Goal: Find contact information: Find contact information

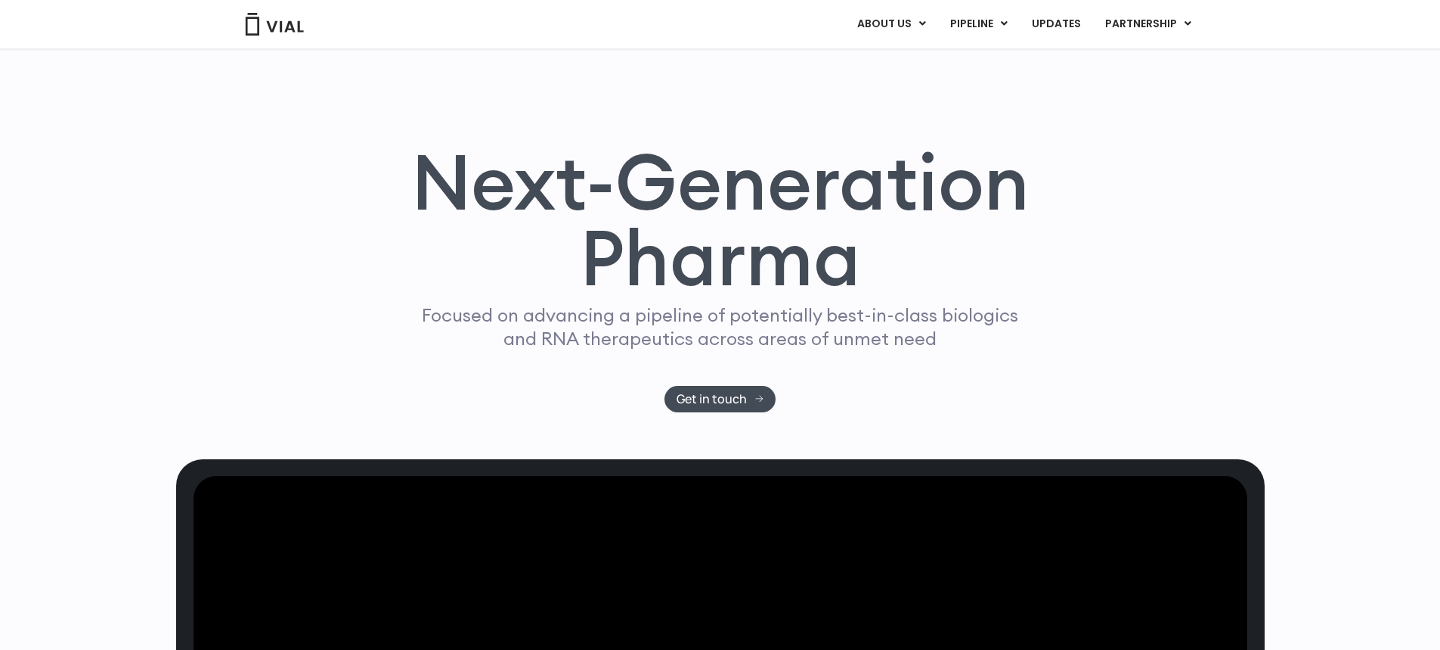
scroll to position [378, 0]
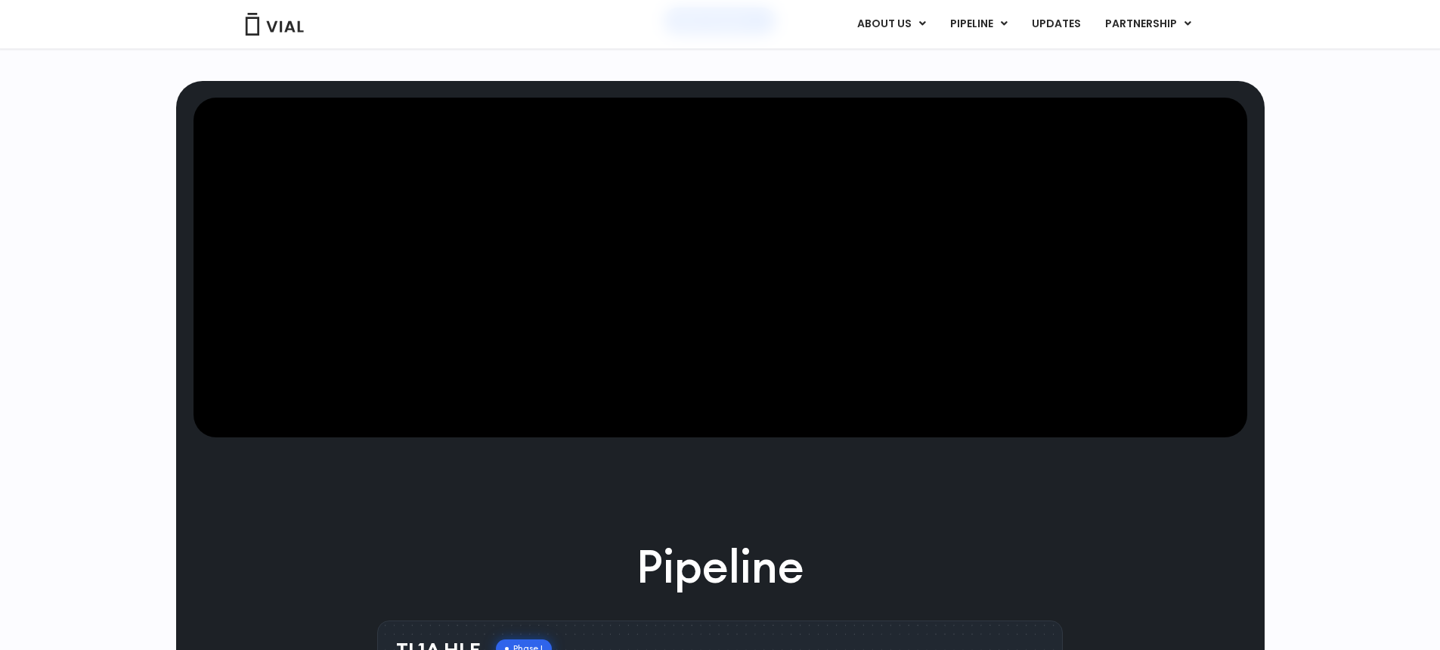
click at [693, 26] on span "Get in touch" at bounding box center [712, 20] width 70 height 11
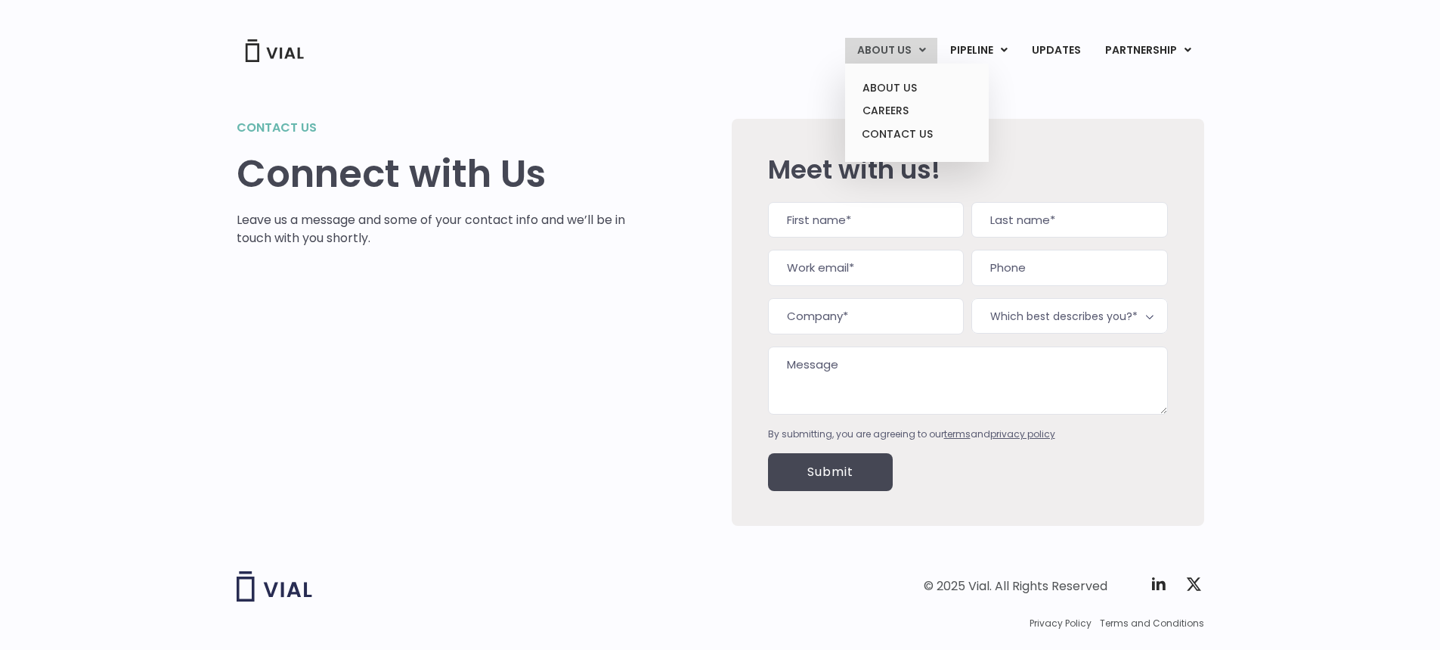
click at [890, 53] on link "ABOUT US" at bounding box center [891, 51] width 92 height 26
click at [891, 87] on link "ABOUT US" at bounding box center [917, 87] width 132 height 23
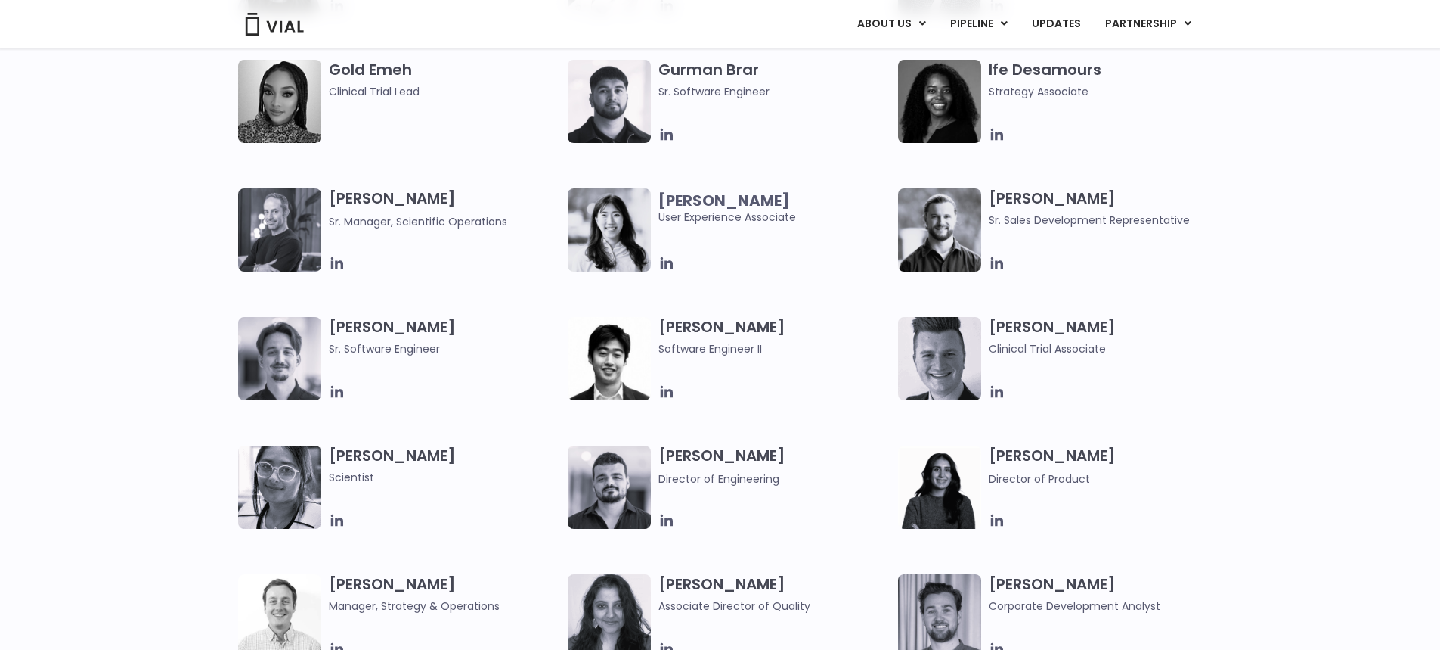
scroll to position [1820, 0]
